Goal: Task Accomplishment & Management: Manage account settings

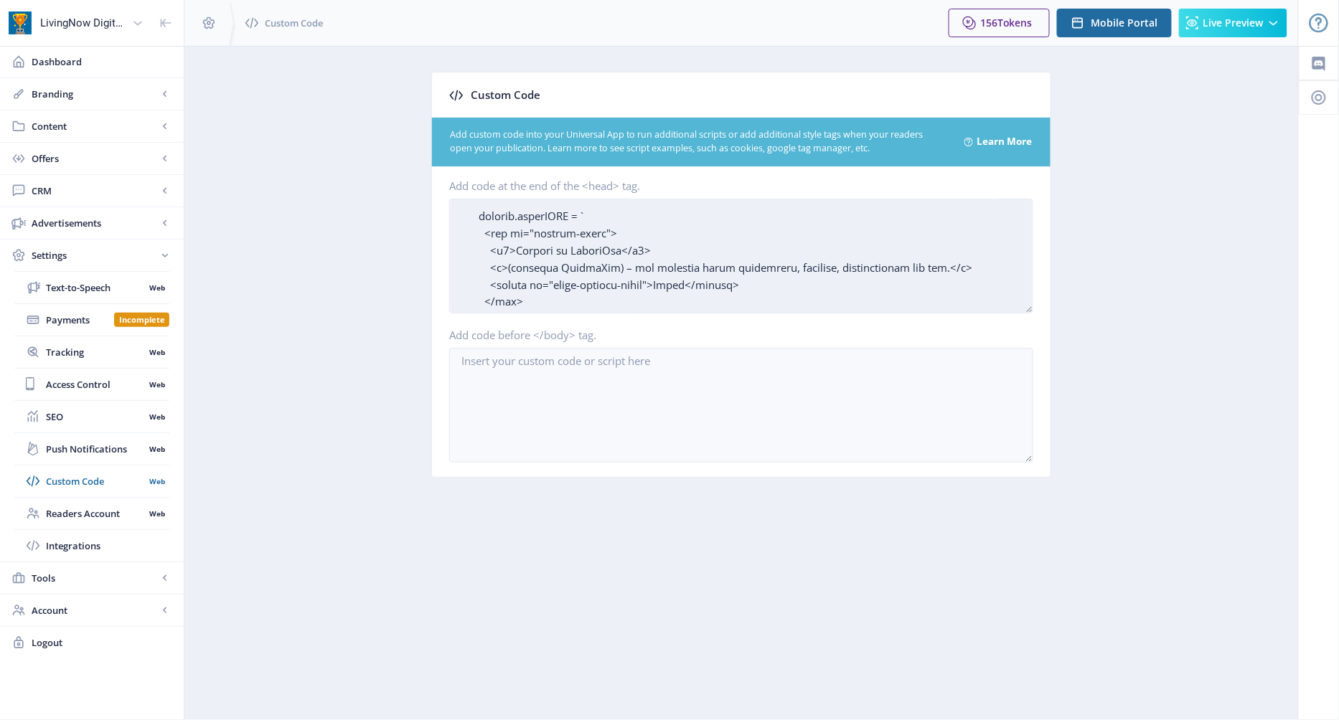
scroll to position [926, 0]
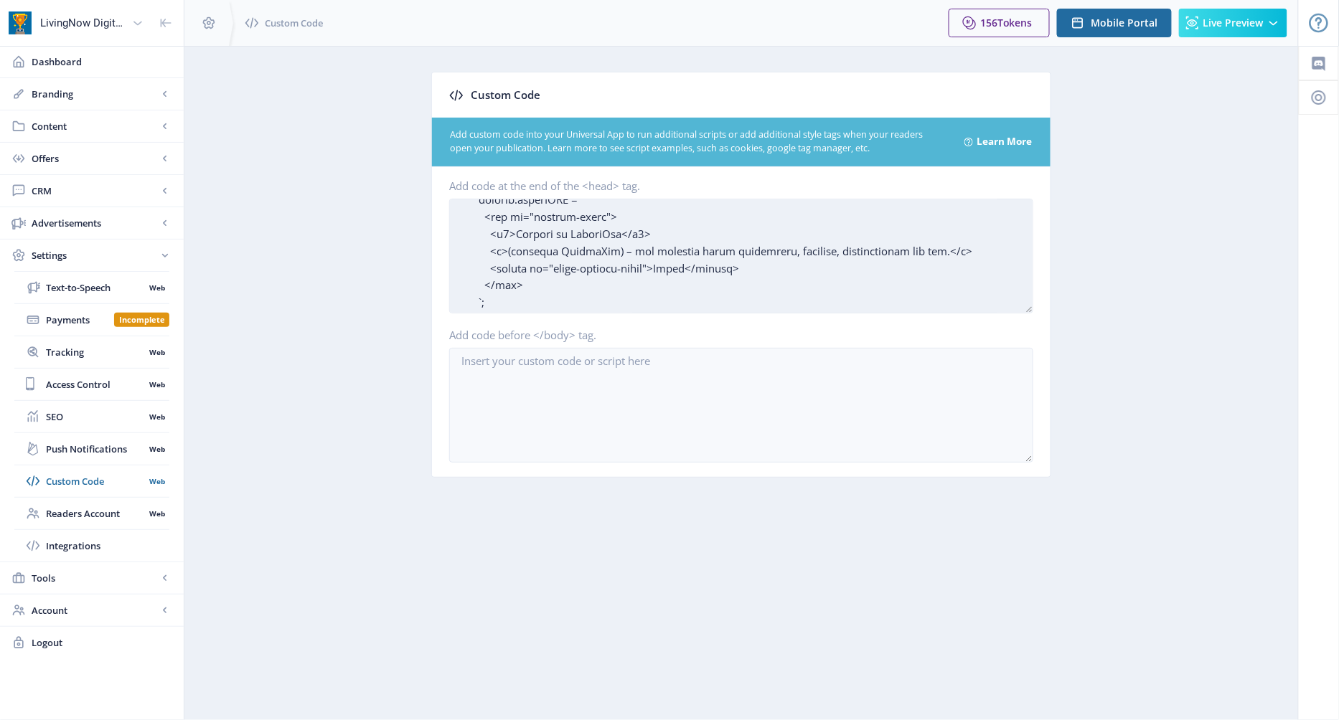
click at [627, 250] on textarea "Add code at the end of the <head> tag." at bounding box center [741, 256] width 584 height 115
drag, startPoint x: 627, startPoint y: 250, endPoint x: 866, endPoint y: 257, distance: 239.0
click at [866, 257] on textarea "Add code at the end of the <head> tag." at bounding box center [741, 256] width 584 height 115
drag, startPoint x: 507, startPoint y: 251, endPoint x: 941, endPoint y: 252, distance: 434.1
click at [941, 252] on textarea "Add code at the end of the <head> tag." at bounding box center [741, 256] width 584 height 115
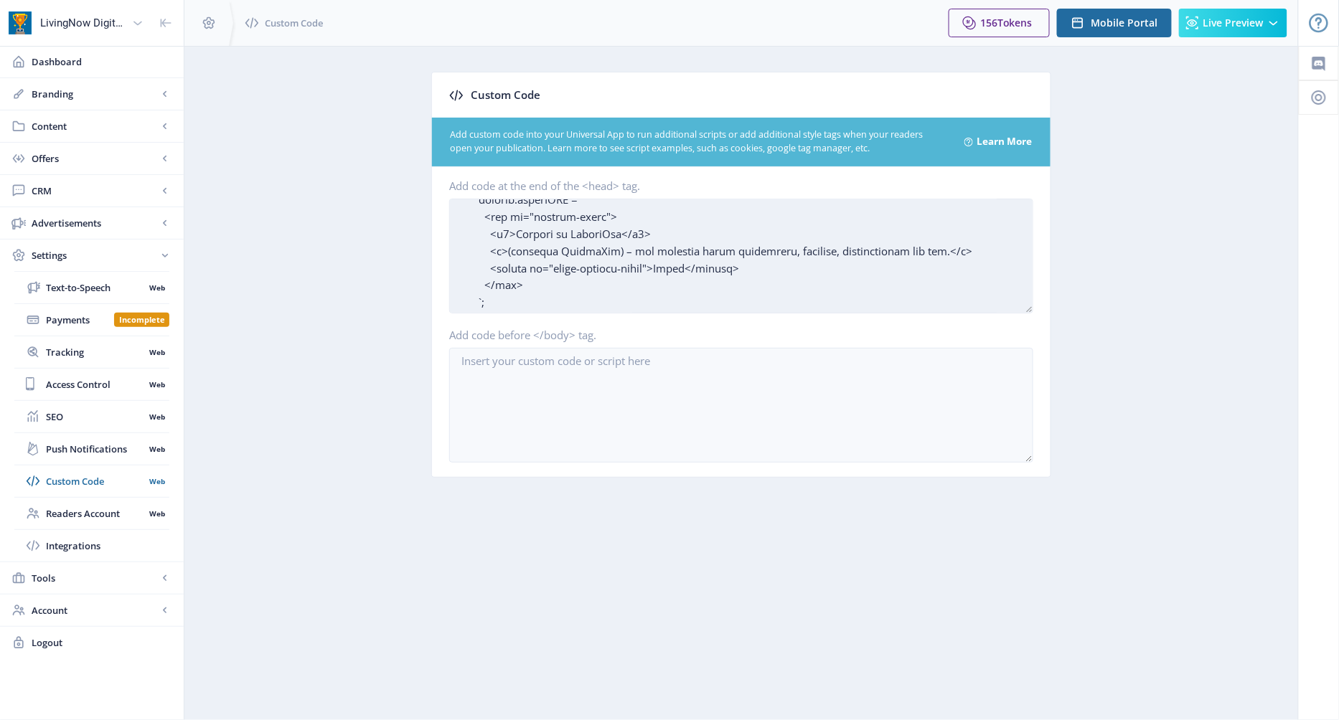
paste textarea "Formerly Living Now – for over 30 years Australia’s favourite leading magazine …"
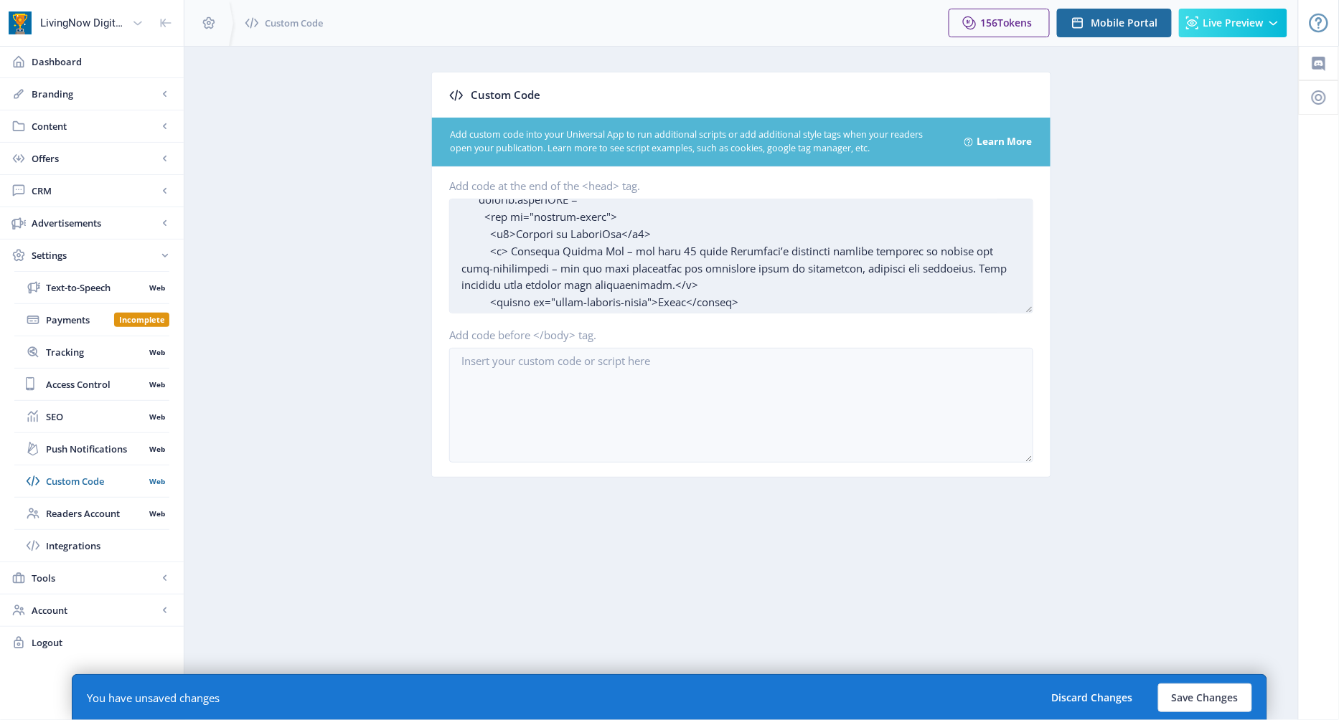
click at [966, 268] on textarea "Add code at the end of the <head> tag." at bounding box center [741, 256] width 584 height 115
click at [981, 268] on textarea "Add code at the end of the <head> tag." at bounding box center [741, 256] width 584 height 115
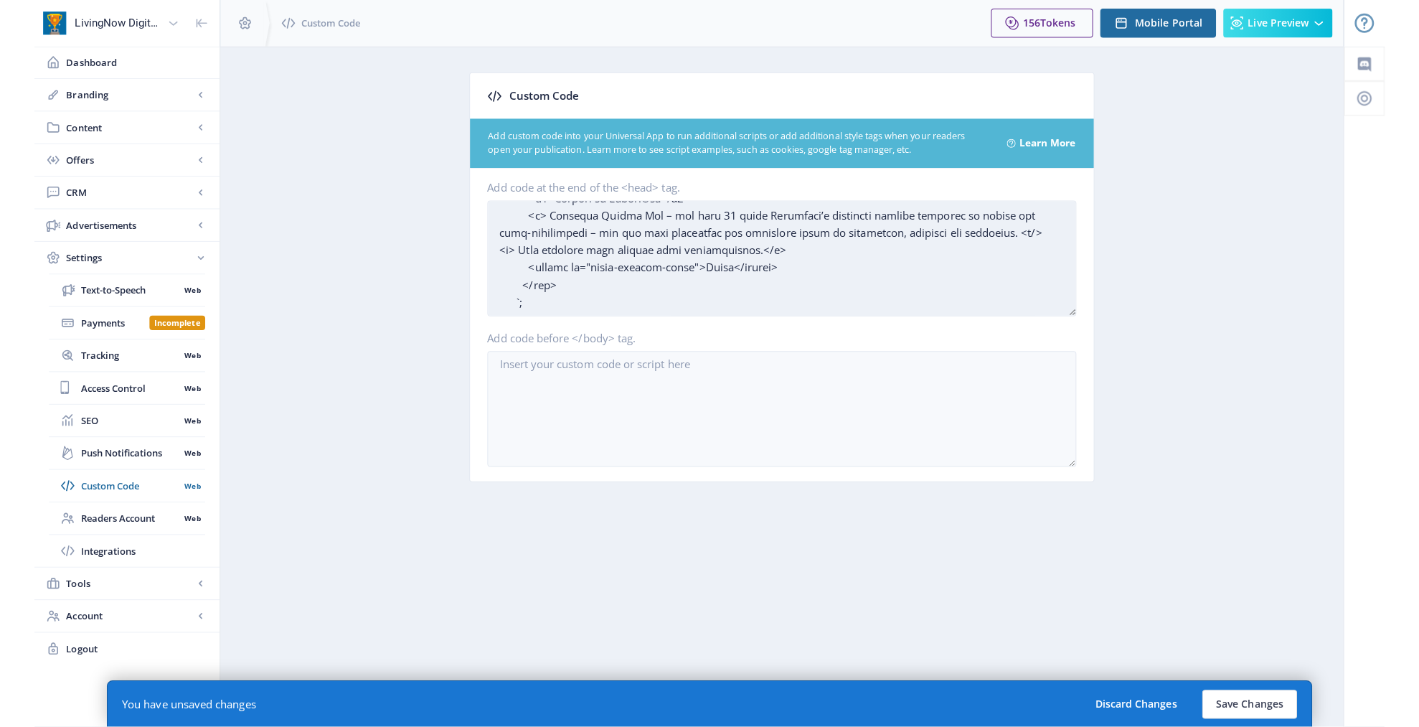
scroll to position [964, 0]
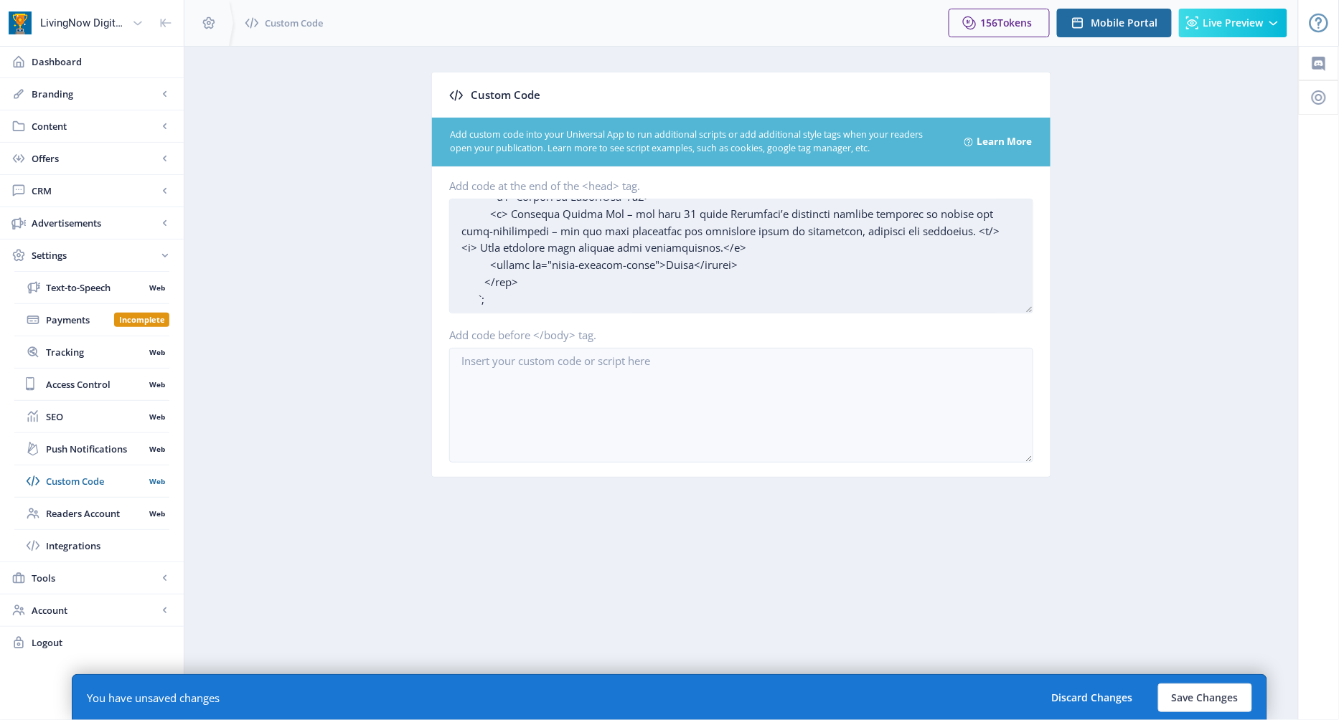
click at [714, 250] on textarea "Add code at the end of the <head> tag." at bounding box center [741, 256] width 584 height 115
click at [994, 232] on textarea "Add code at the end of the <head> tag." at bounding box center [741, 256] width 584 height 115
click at [484, 262] on textarea "Add code at the end of the <head> tag." at bounding box center [741, 256] width 584 height 115
click at [717, 263] on textarea "Add code at the end of the <head> tag." at bounding box center [741, 256] width 584 height 115
click at [481, 263] on textarea "Add code at the end of the <head> tag." at bounding box center [741, 256] width 584 height 115
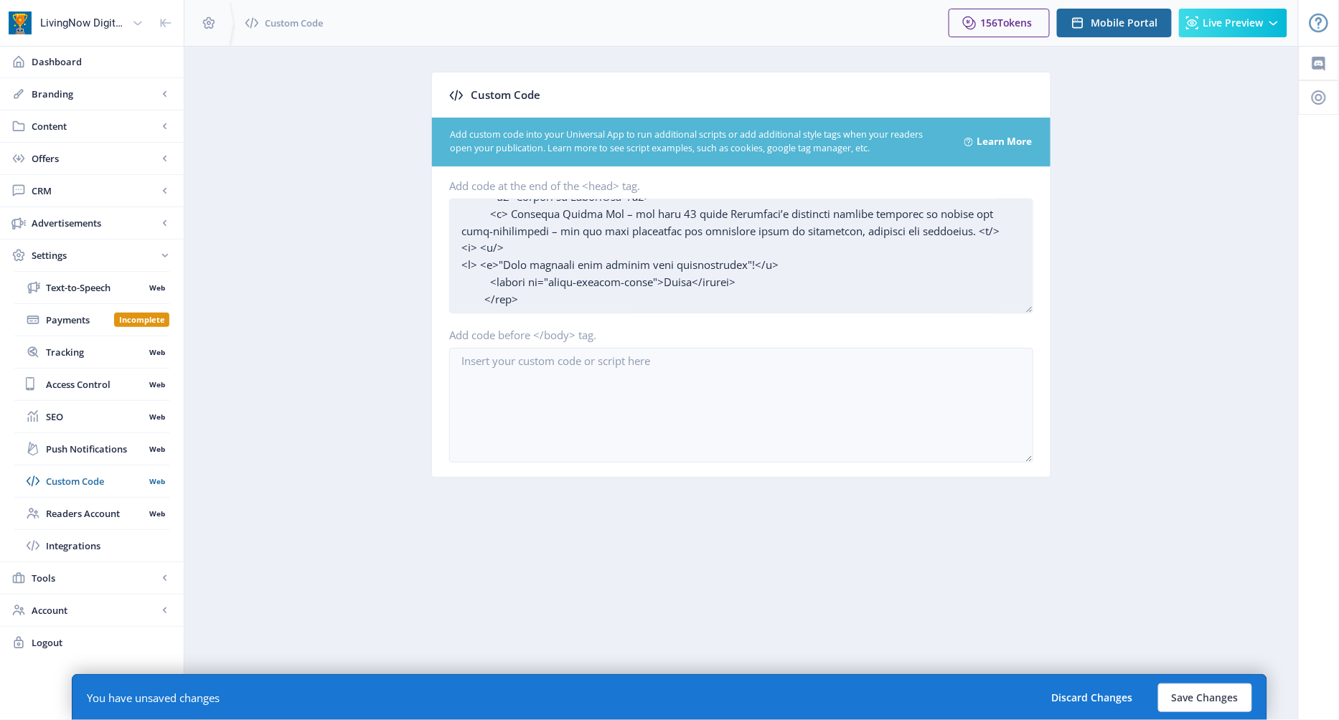
click at [737, 265] on textarea "Add code at the end of the <head> tag." at bounding box center [741, 256] width 584 height 115
click at [557, 212] on textarea "Add code at the end of the <head> tag." at bounding box center [741, 256] width 584 height 115
click at [631, 212] on textarea "Add code at the end of the <head> tag." at bounding box center [741, 256] width 584 height 115
click at [829, 229] on textarea "Add code at the end of the <head> tag." at bounding box center [741, 256] width 584 height 115
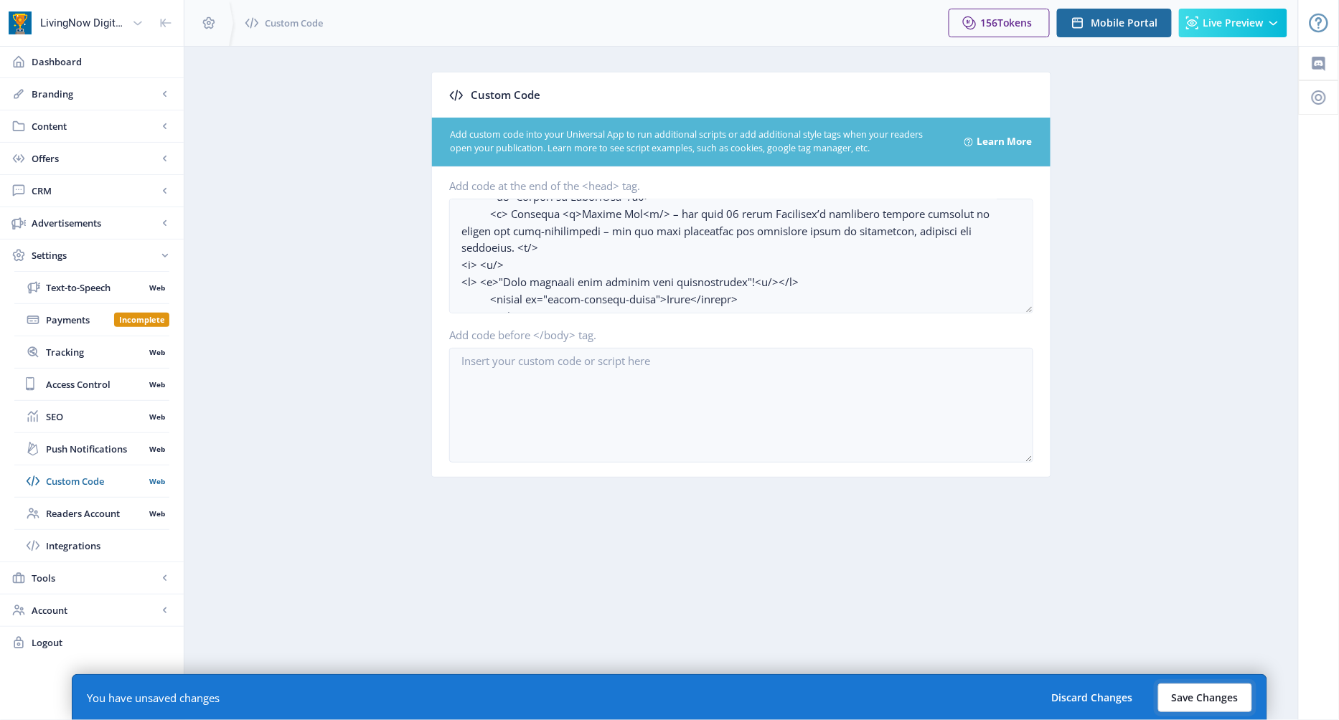
click at [1219, 697] on button "Save Changes" at bounding box center [1205, 698] width 94 height 29
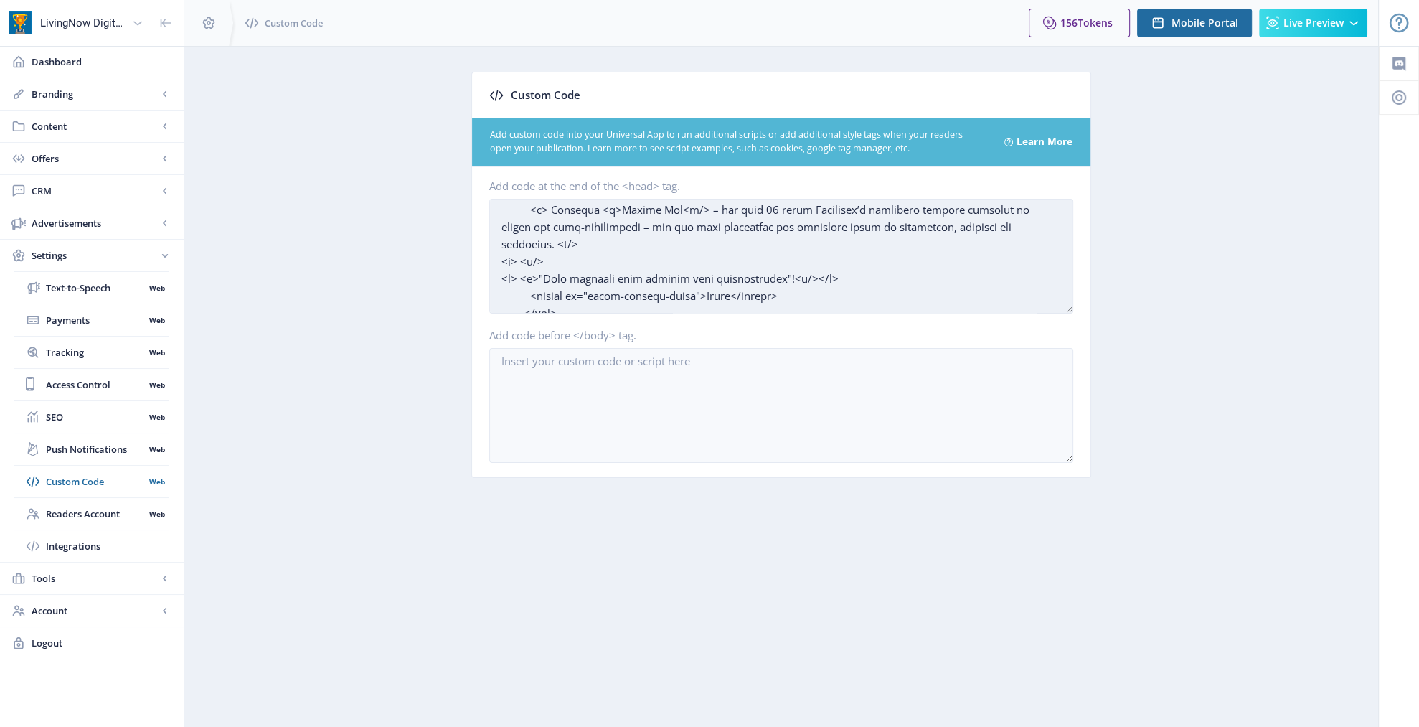
scroll to position [966, 0]
click at [517, 278] on textarea "Add code at the end of the <head> tag." at bounding box center [781, 256] width 584 height 115
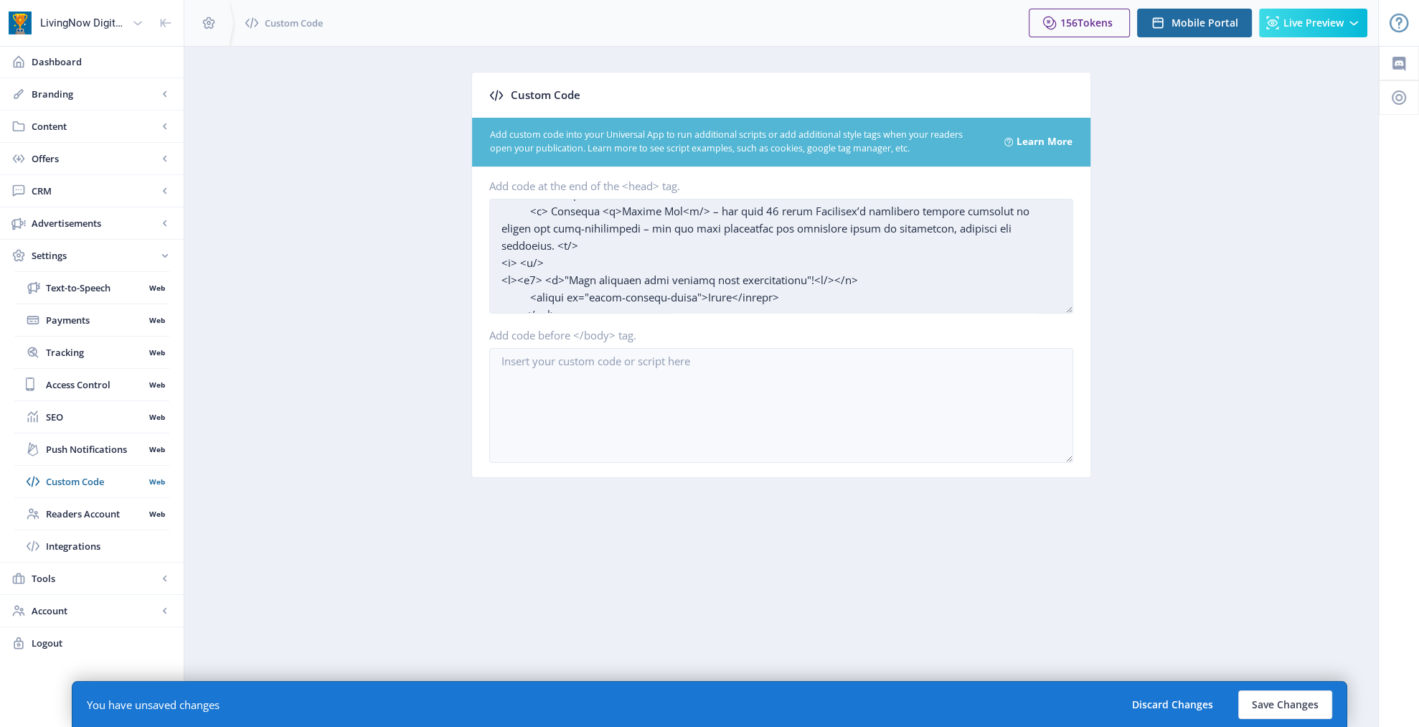
click at [821, 280] on textarea "Add code at the end of the <head> tag." at bounding box center [781, 256] width 584 height 115
click at [877, 213] on textarea "Add code at the end of the <head> tag." at bounding box center [781, 256] width 584 height 115
click at [603, 269] on textarea "Add code at the end of the <head> tag." at bounding box center [781, 256] width 584 height 115
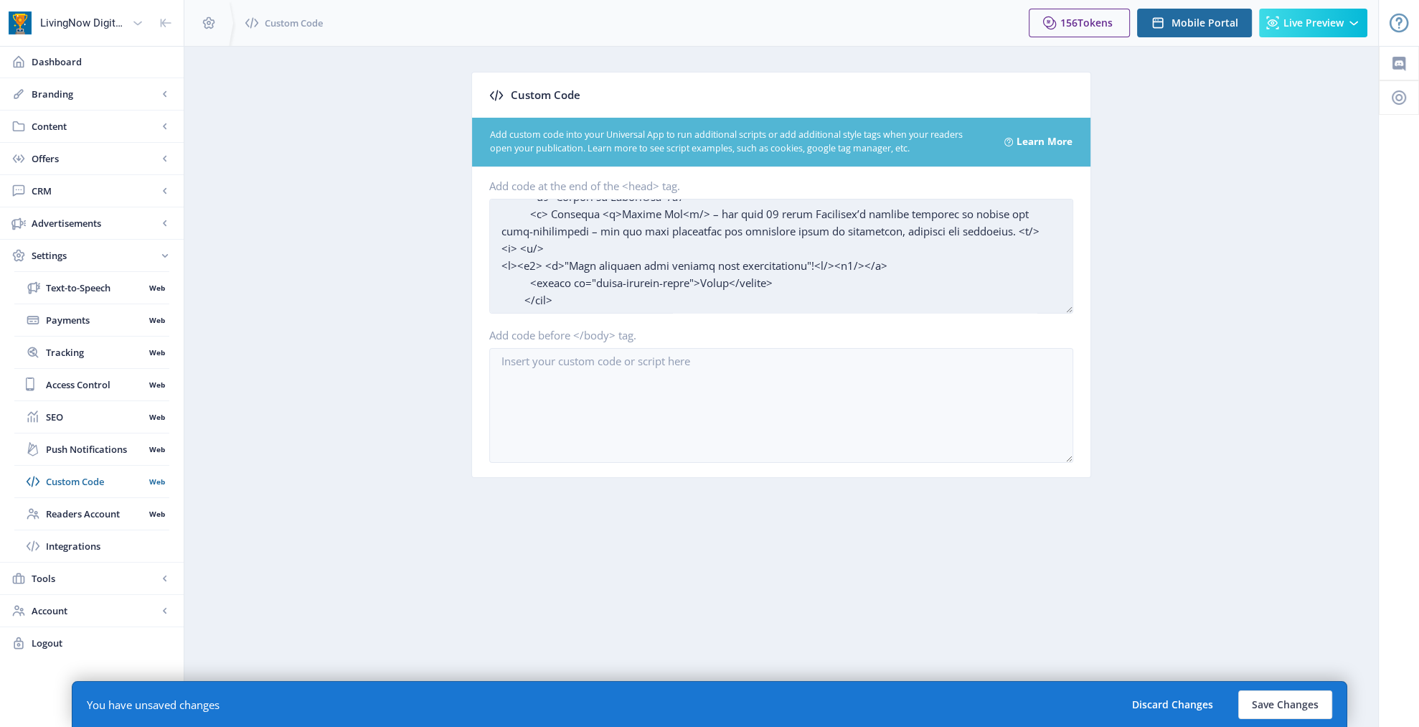
click at [603, 269] on textarea "Add code at the end of the <head> tag." at bounding box center [781, 256] width 584 height 115
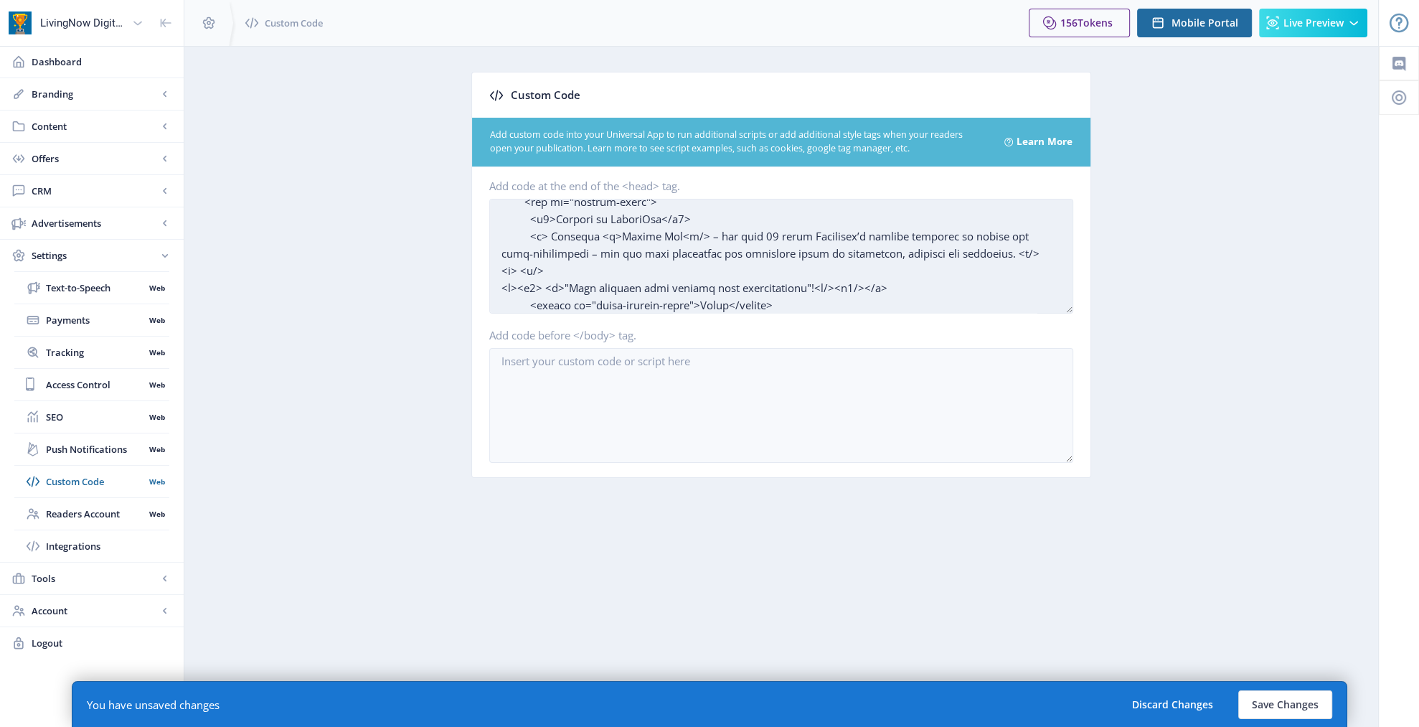
scroll to position [956, 0]
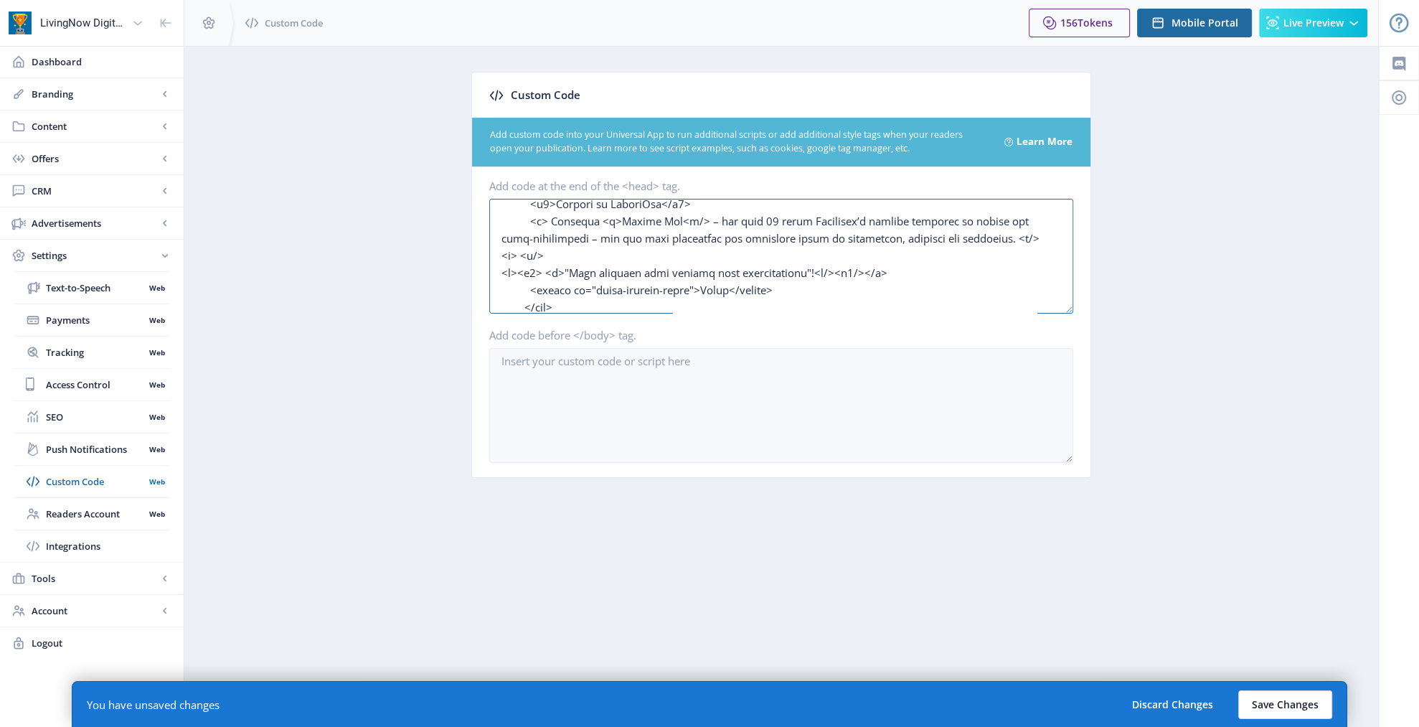
type textarea "<style> #welcome-popup-overlay { position: fixed; top: 0; left: 0; width: 100%;…"
click at [1271, 710] on button "Save Changes" at bounding box center [1285, 704] width 94 height 29
